Goal: Task Accomplishment & Management: Manage account settings

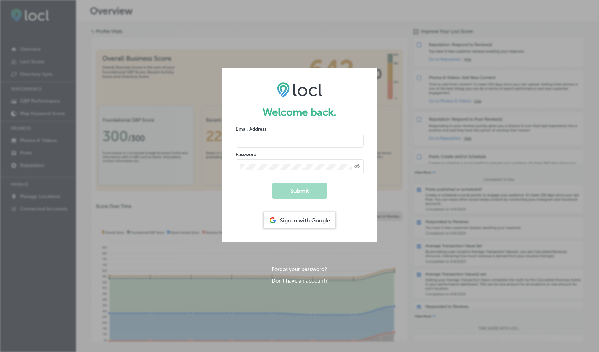
type input "[PERSON_NAME][EMAIL_ADDRESS][PERSON_NAME][DOMAIN_NAME]"
click at [308, 156] on div "Password Created with Sketch." at bounding box center [300, 163] width 128 height 24
click at [315, 189] on button "Submit" at bounding box center [299, 191] width 55 height 16
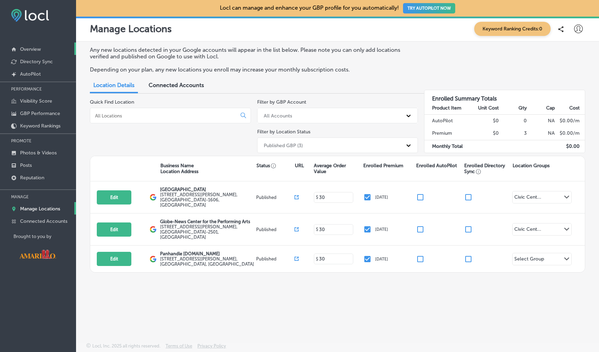
click at [32, 53] on link "Overview" at bounding box center [38, 49] width 76 height 12
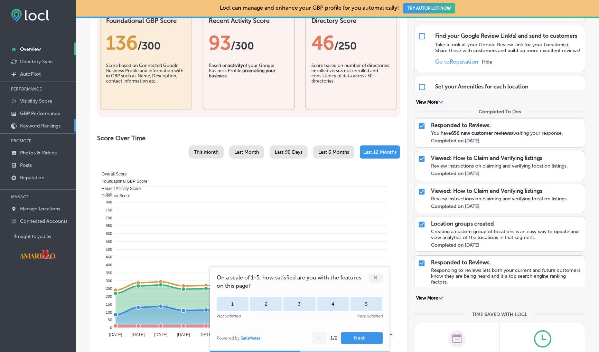
scroll to position [184, 0]
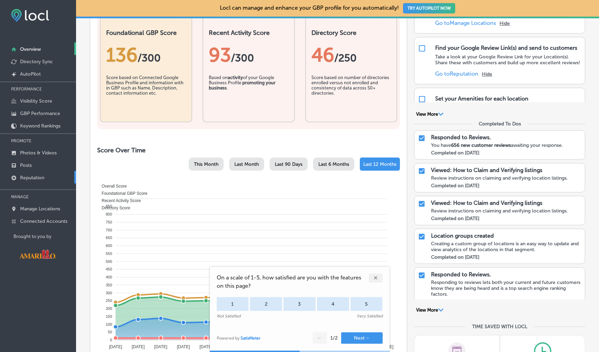
click at [32, 175] on p "Reputation" at bounding box center [32, 178] width 24 height 6
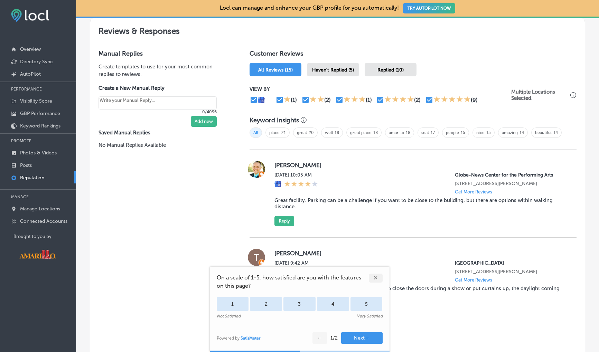
scroll to position [387, 0]
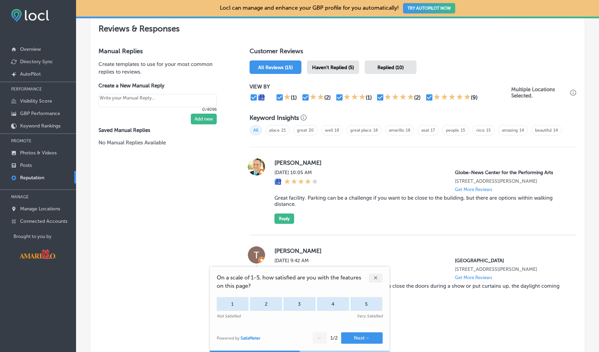
click at [343, 65] on span "Haven't Replied (5)" at bounding box center [333, 68] width 42 height 6
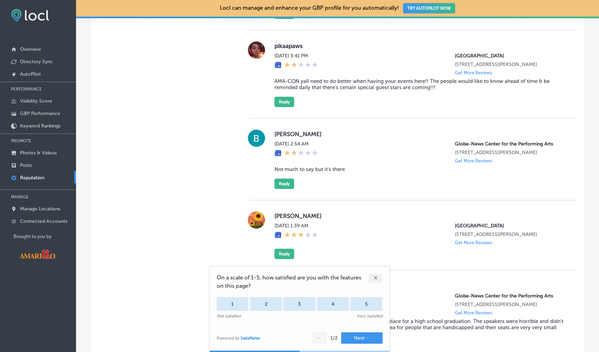
scroll to position [689, 0]
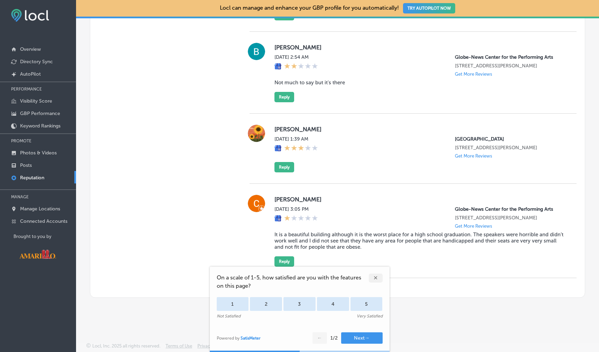
click at [381, 277] on div "✕" at bounding box center [376, 278] width 14 height 9
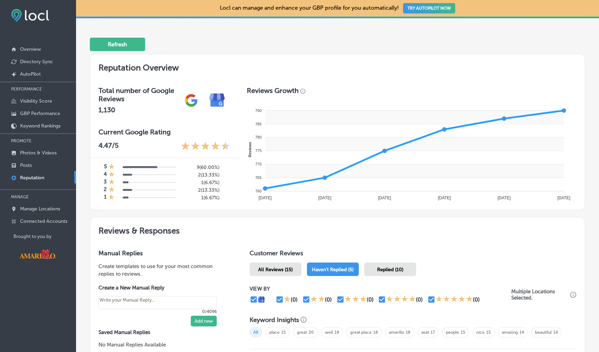
scroll to position [275, 0]
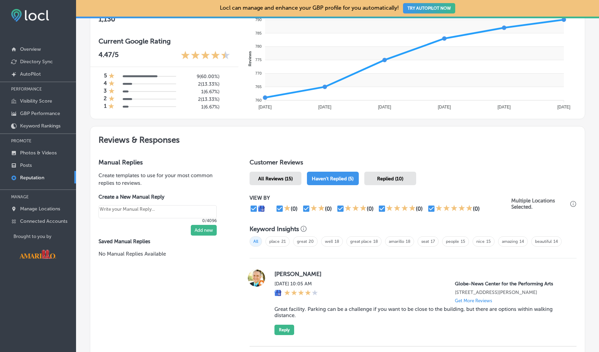
click at [289, 176] on span "All Reviews (15)" at bounding box center [275, 179] width 35 height 6
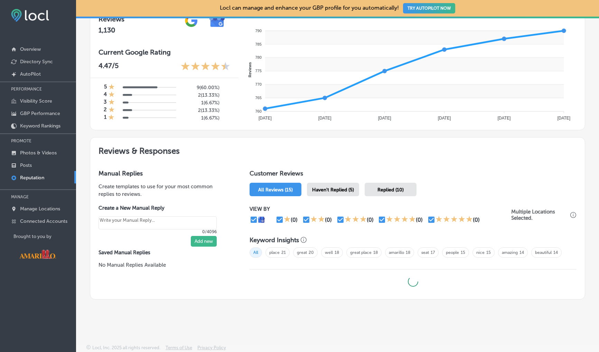
type textarea "x"
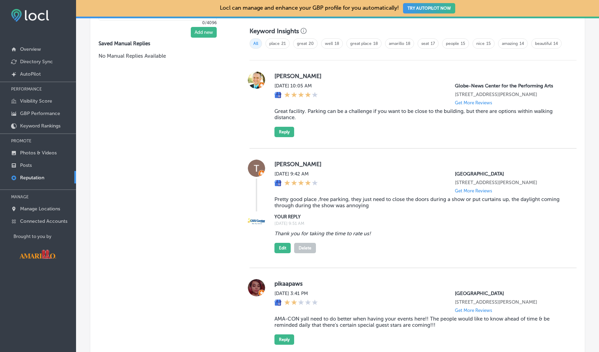
scroll to position [473, 0]
